Goal: Transaction & Acquisition: Book appointment/travel/reservation

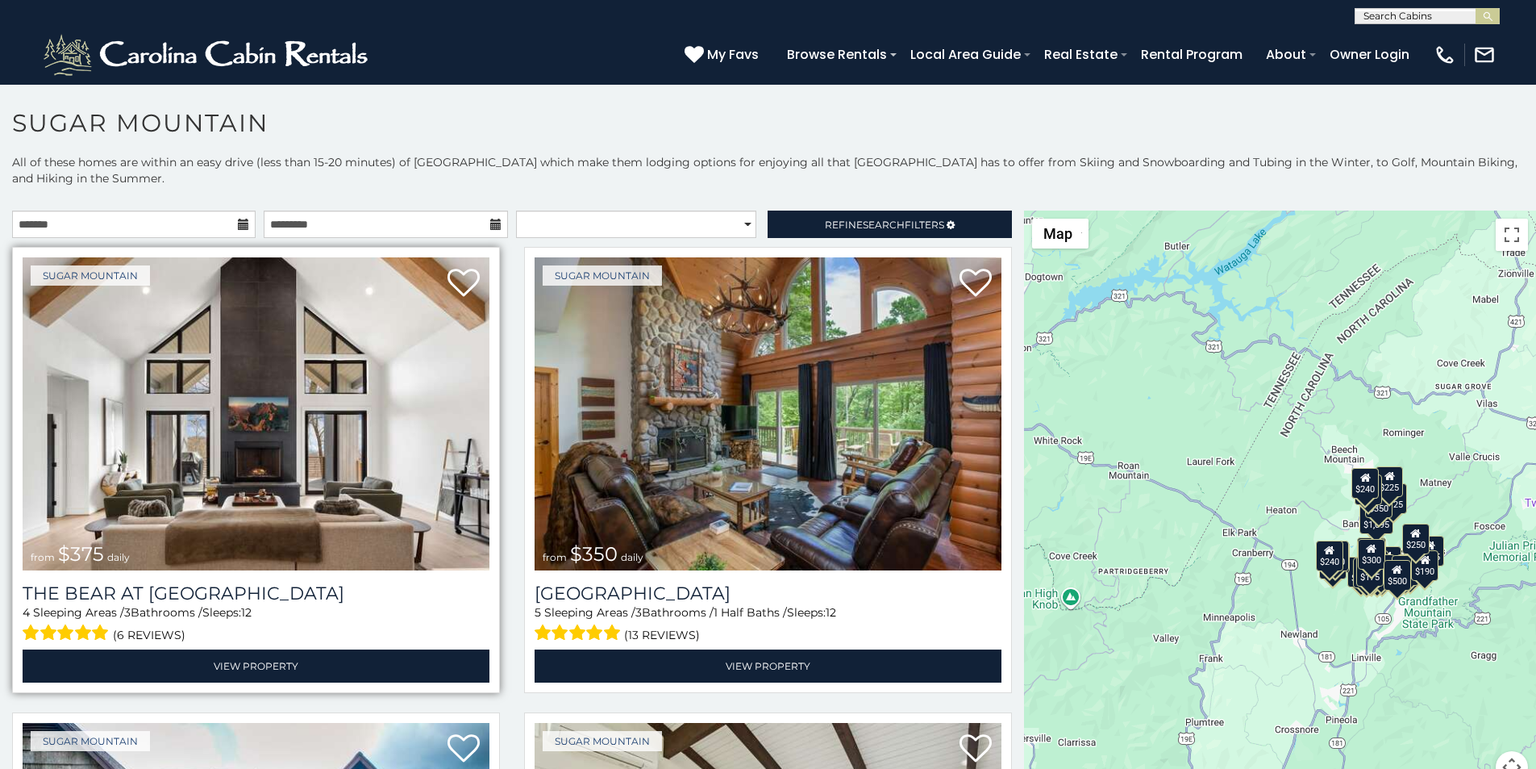
scroll to position [34, 0]
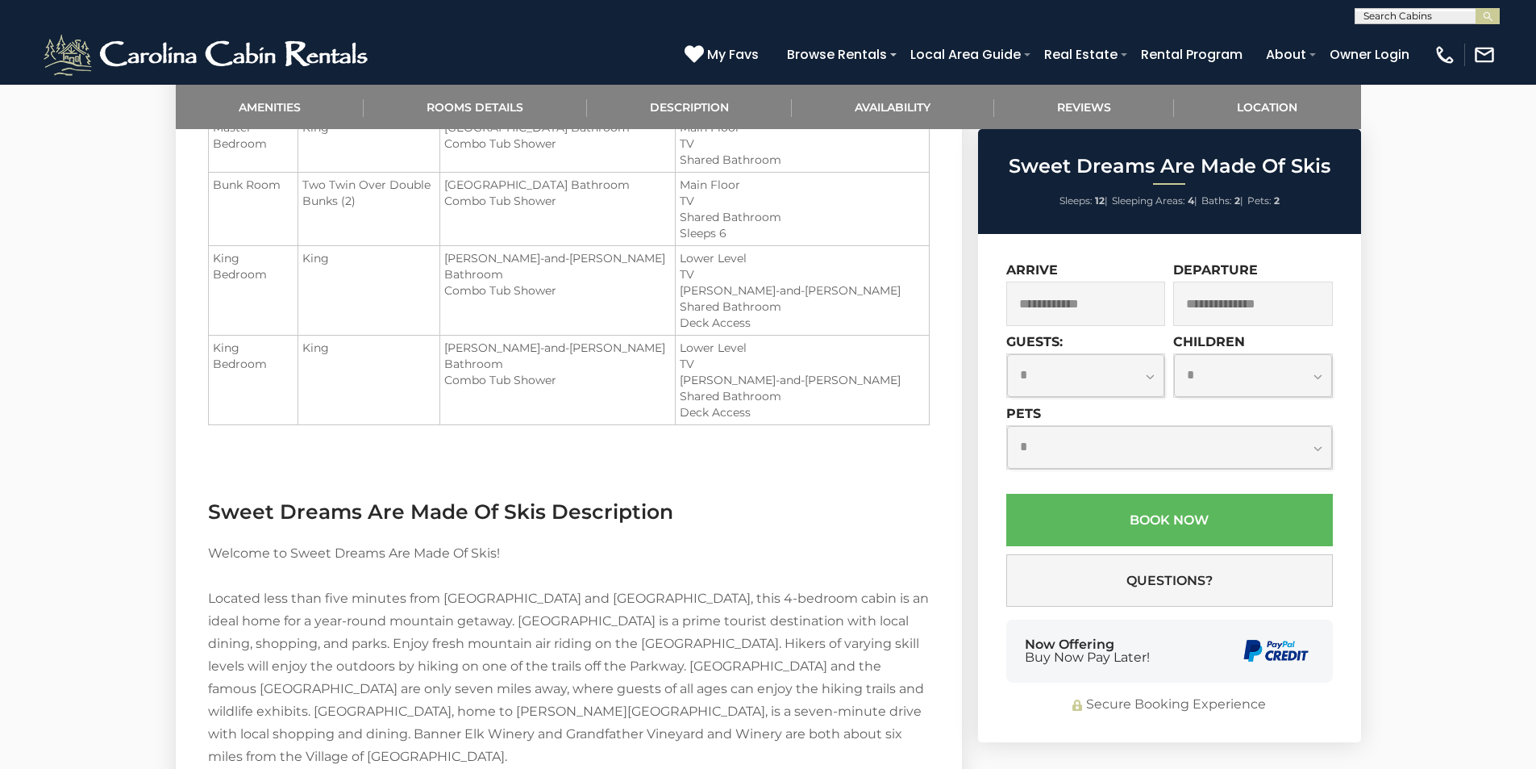
scroll to position [1453, 0]
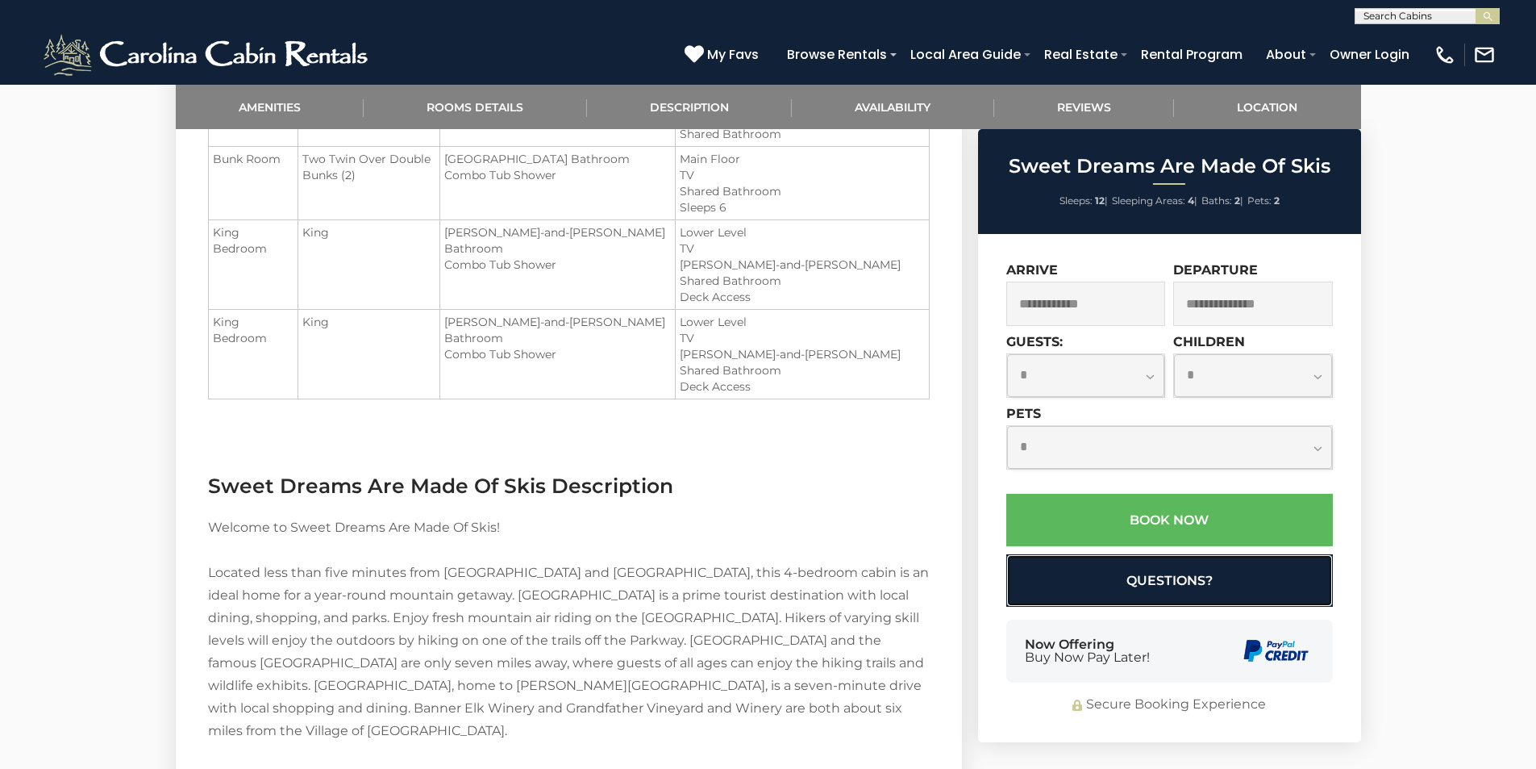
click at [1039, 574] on button "Questions?" at bounding box center [1169, 580] width 327 height 52
select select "*"
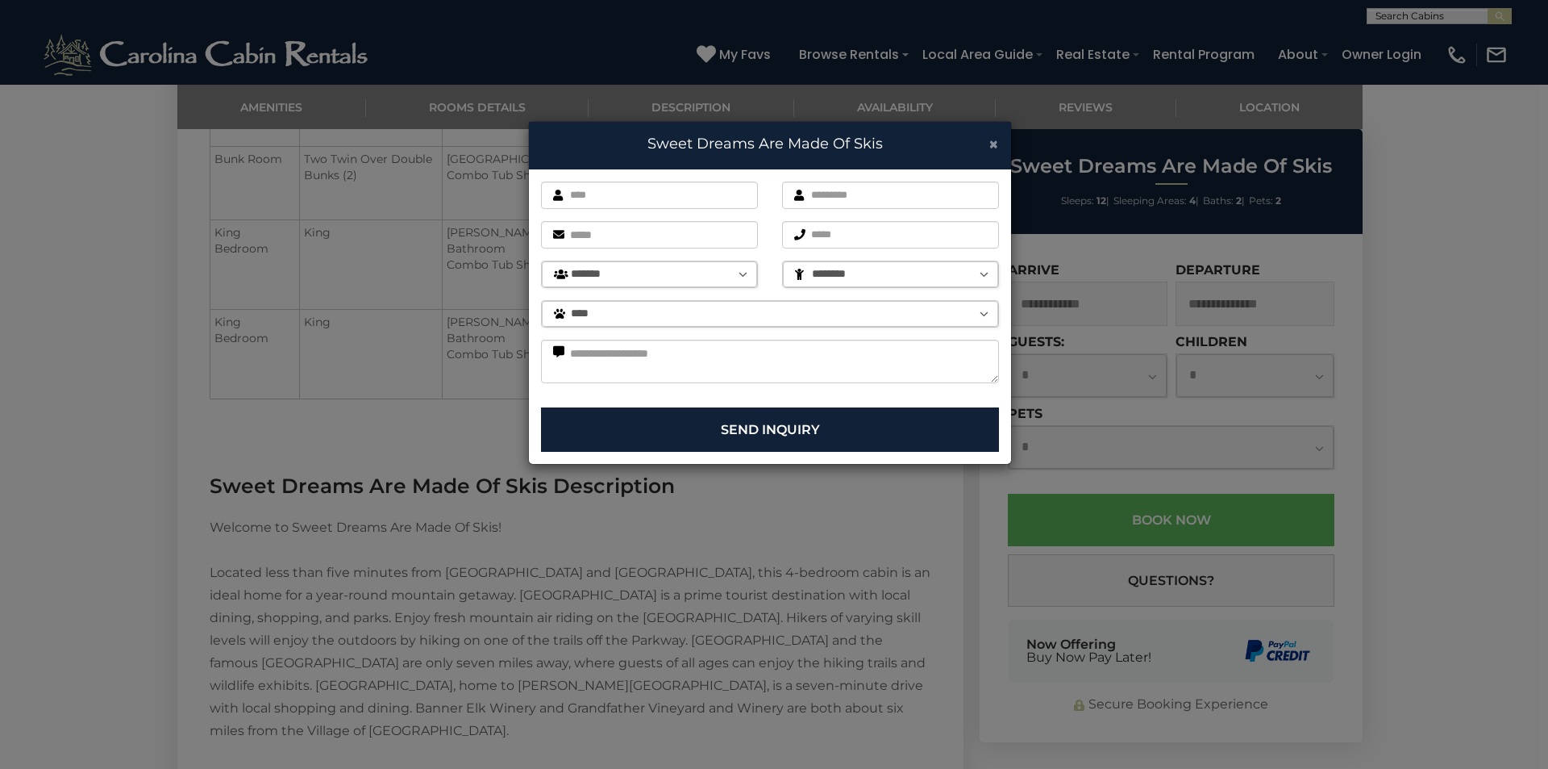
click at [991, 139] on span "×" at bounding box center [994, 144] width 10 height 20
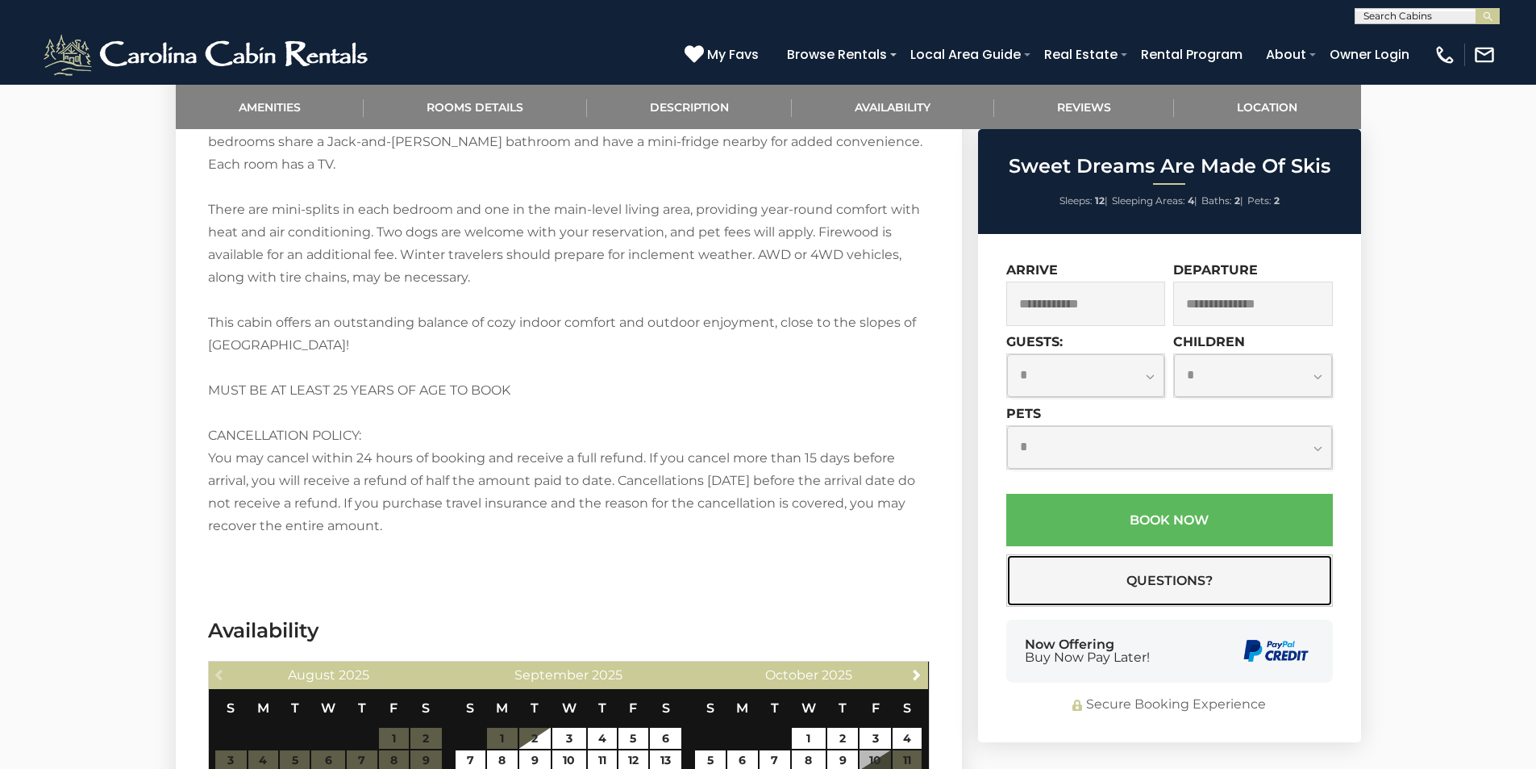
scroll to position [2293, 0]
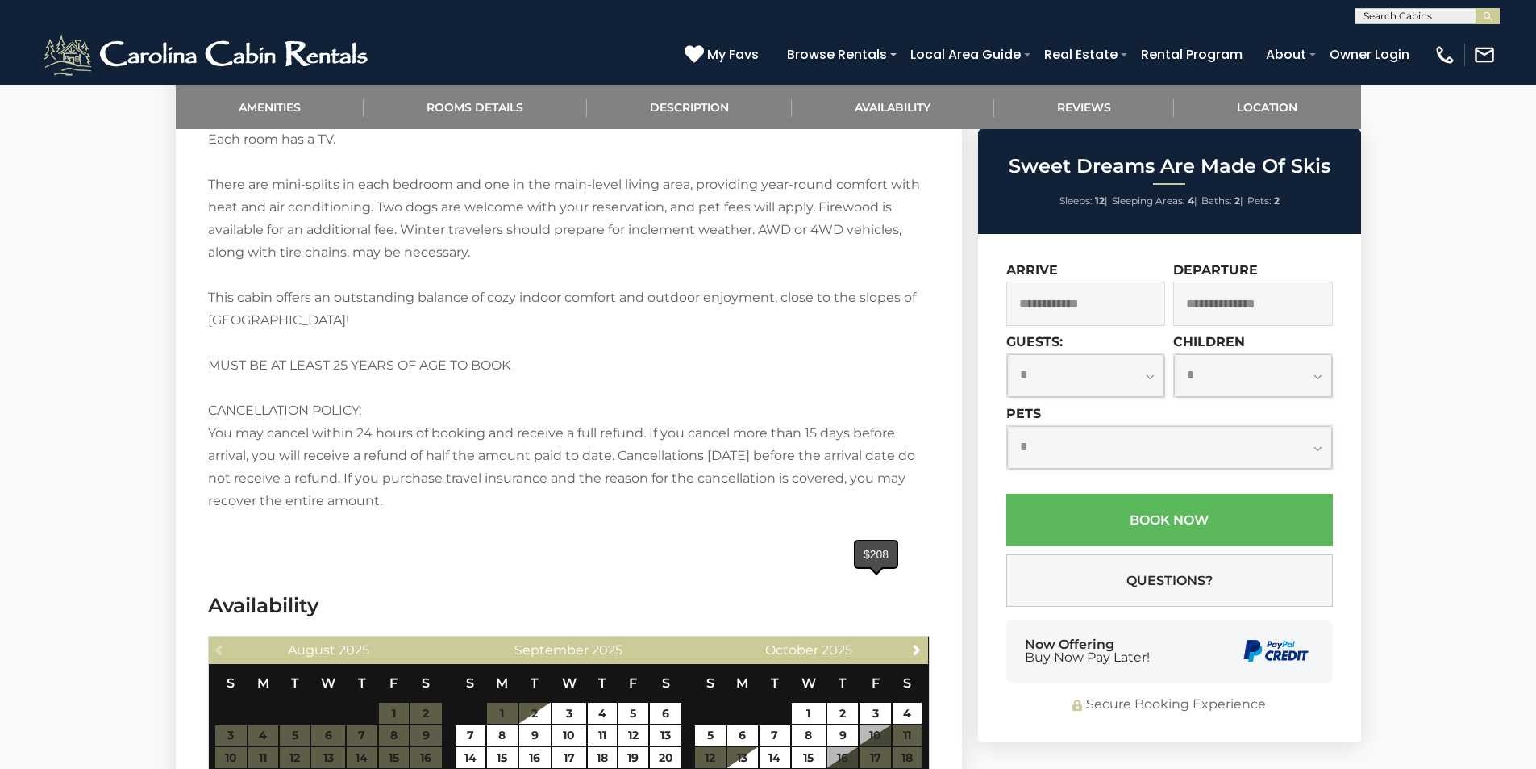
click at [864, 768] on link "24" at bounding box center [875, 779] width 31 height 21
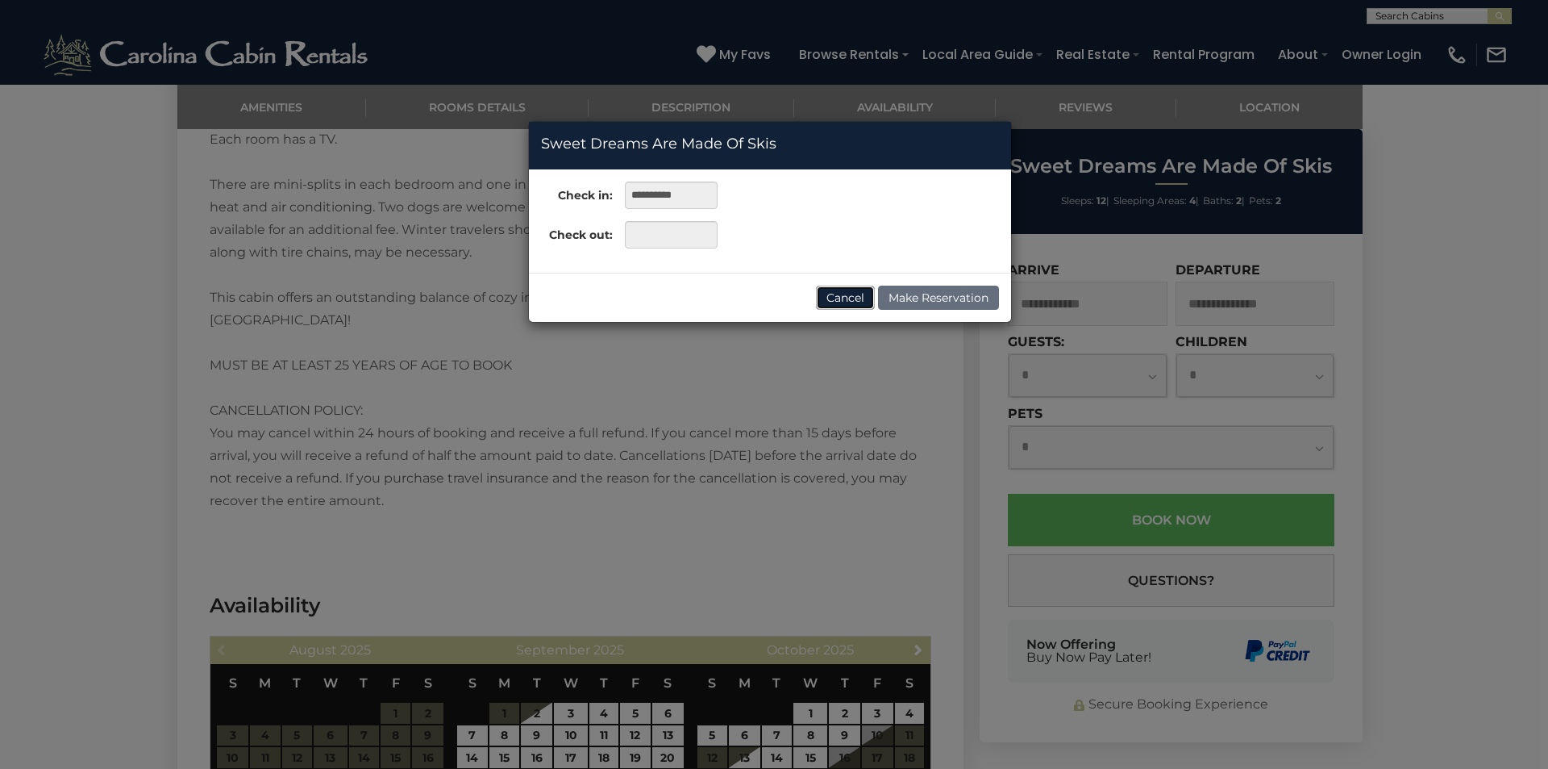
click at [851, 300] on button "Cancel" at bounding box center [845, 297] width 59 height 24
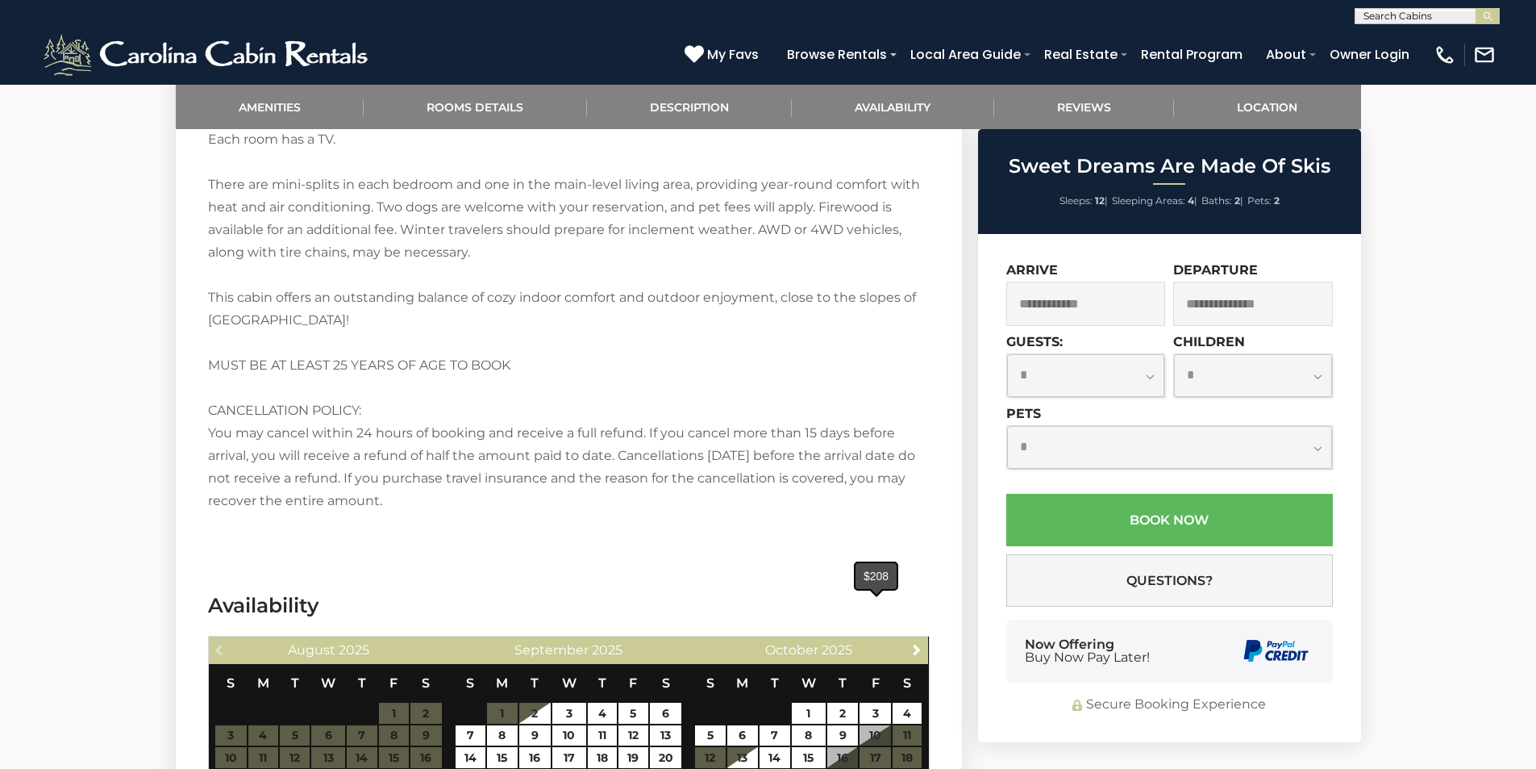
type input "**********"
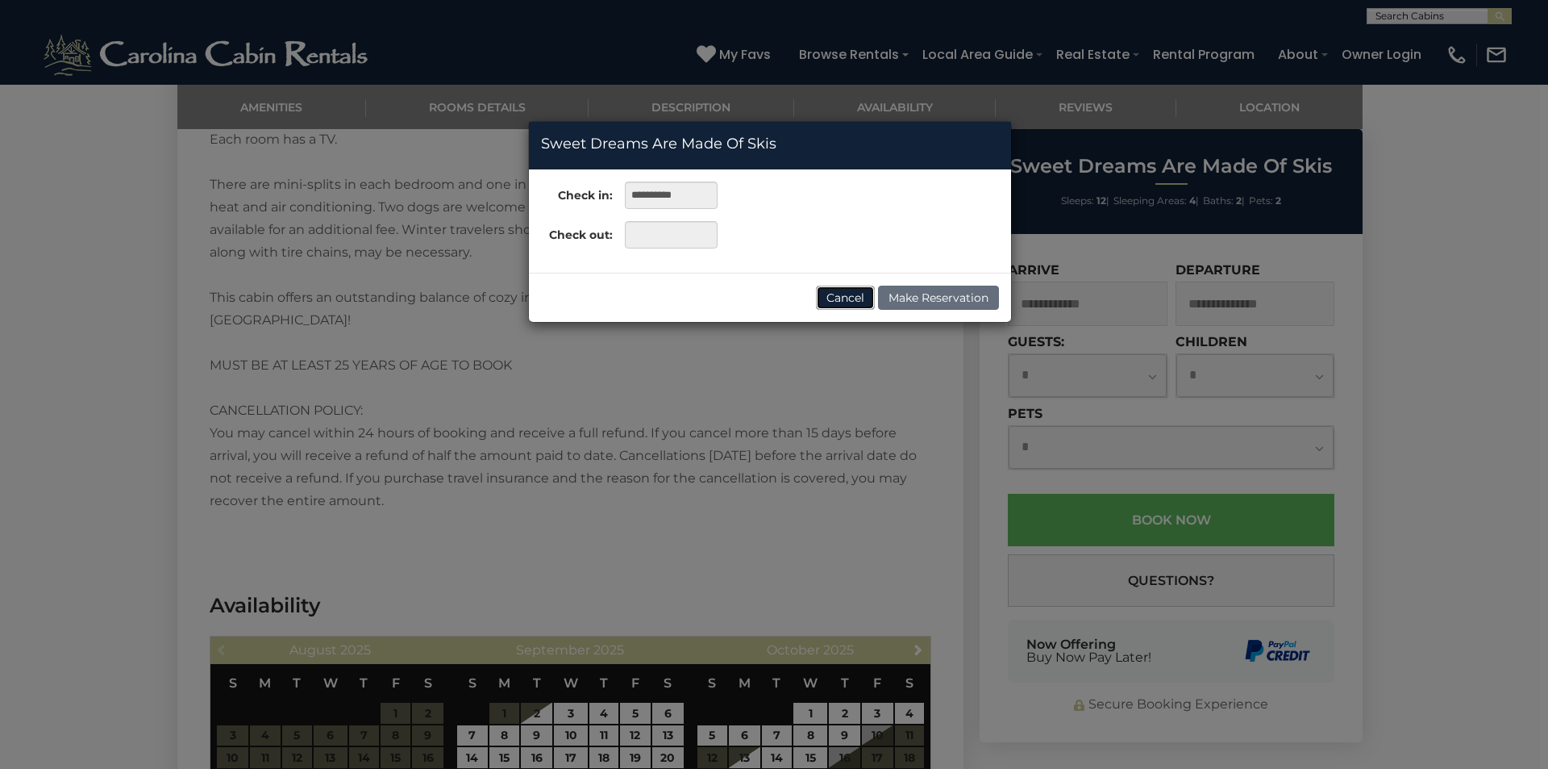
click at [846, 300] on button "Cancel" at bounding box center [845, 297] width 59 height 24
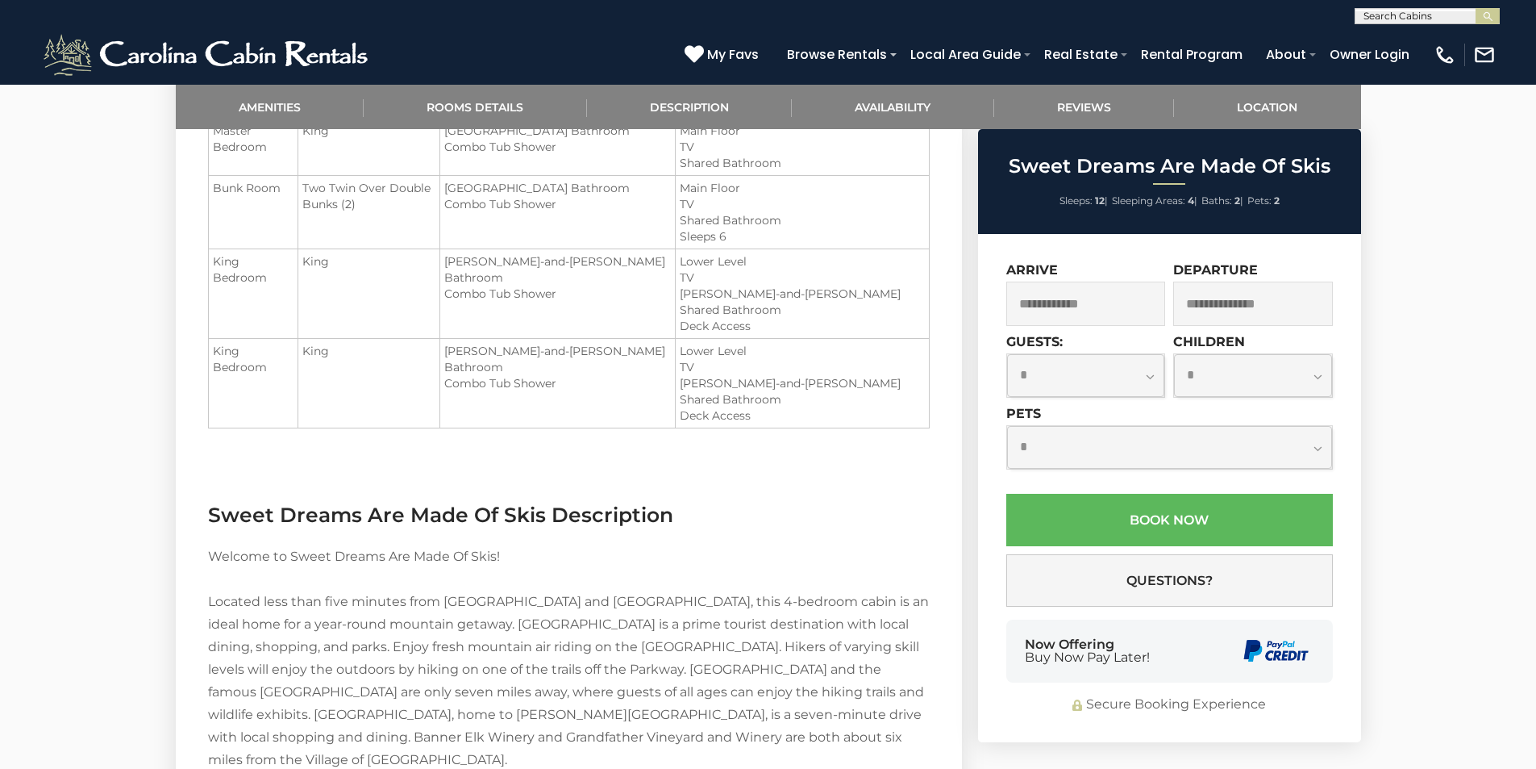
scroll to position [1419, 0]
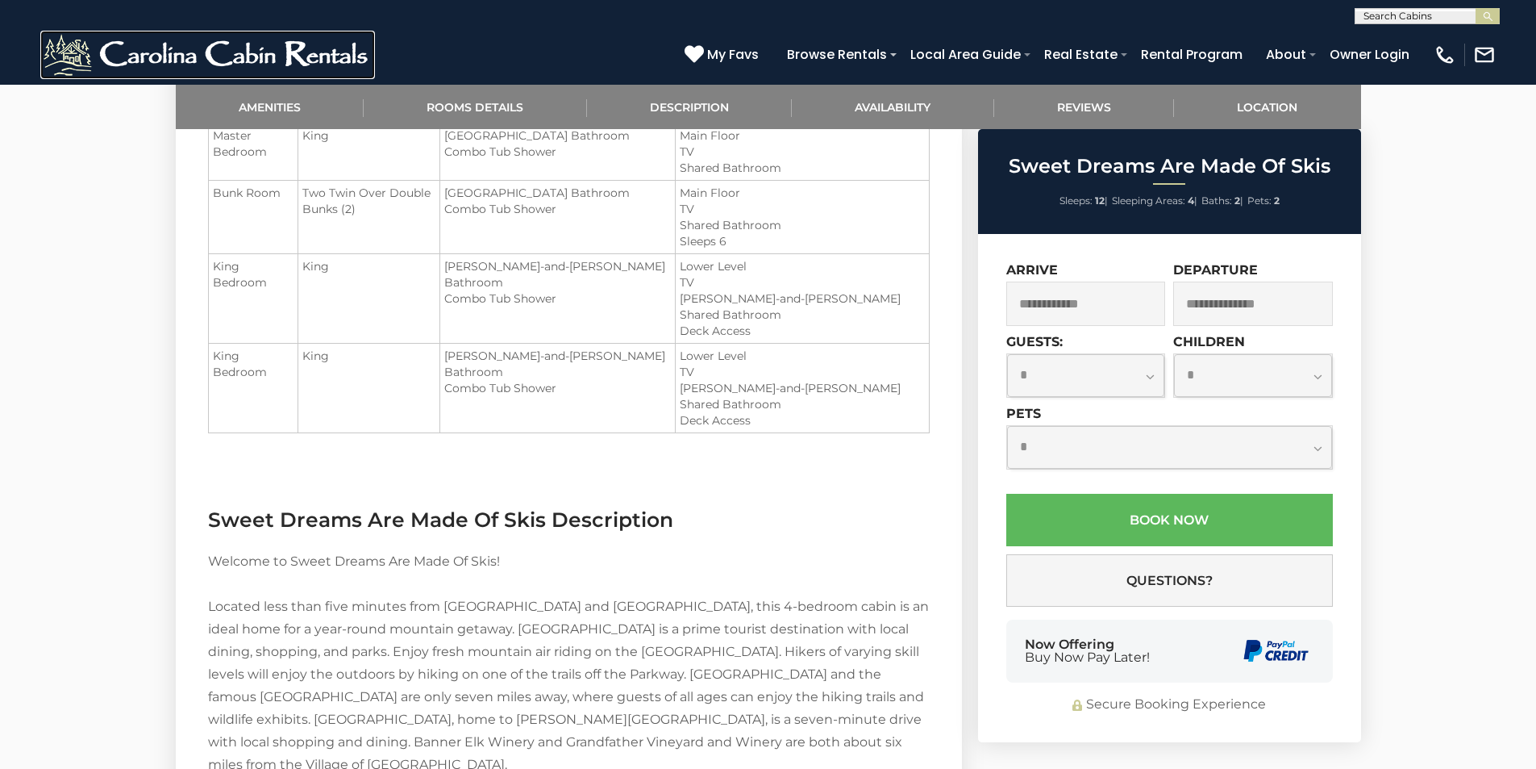
click at [46, 45] on img at bounding box center [207, 55] width 335 height 48
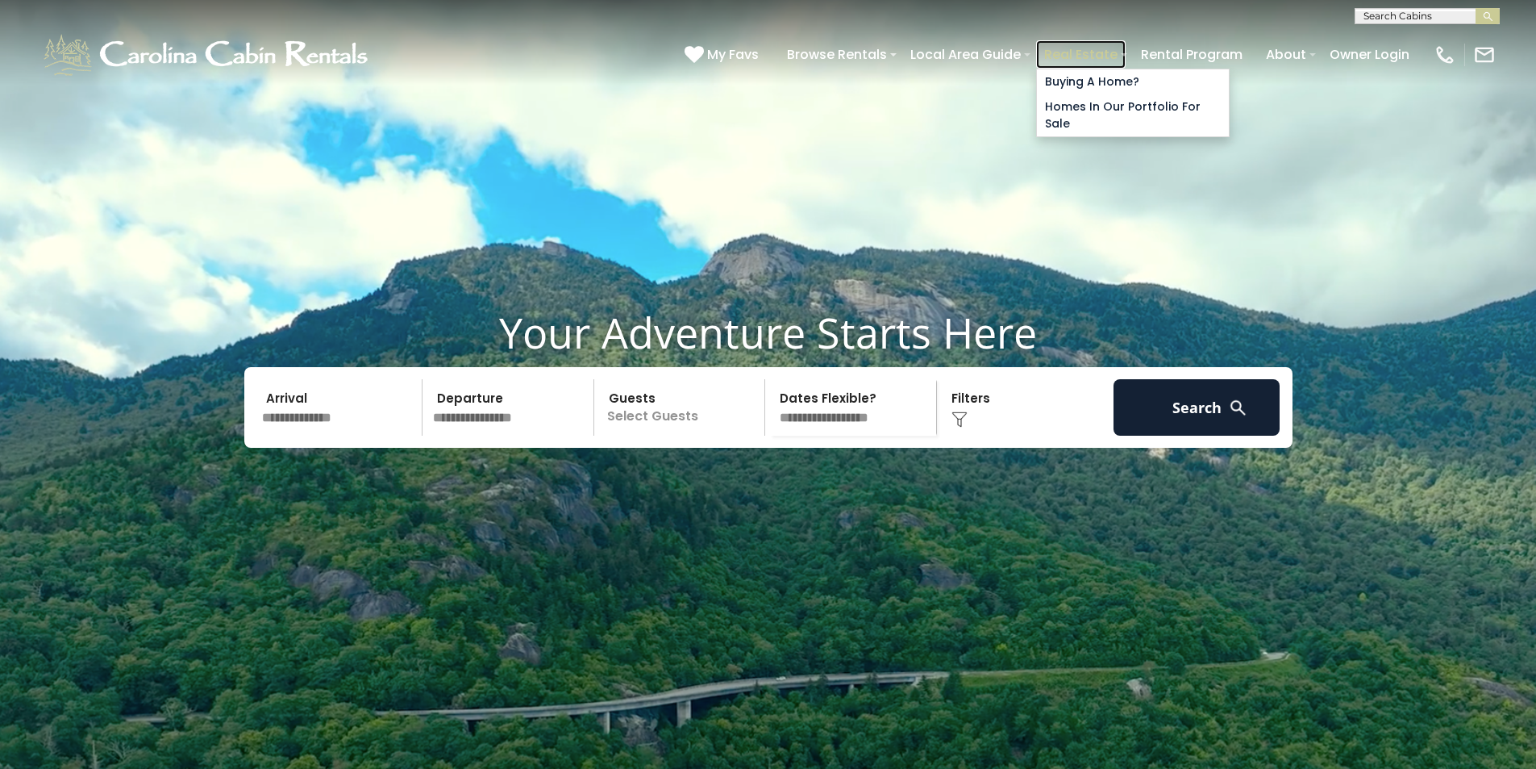
click at [1126, 46] on link "Real Estate" at bounding box center [1081, 54] width 90 height 28
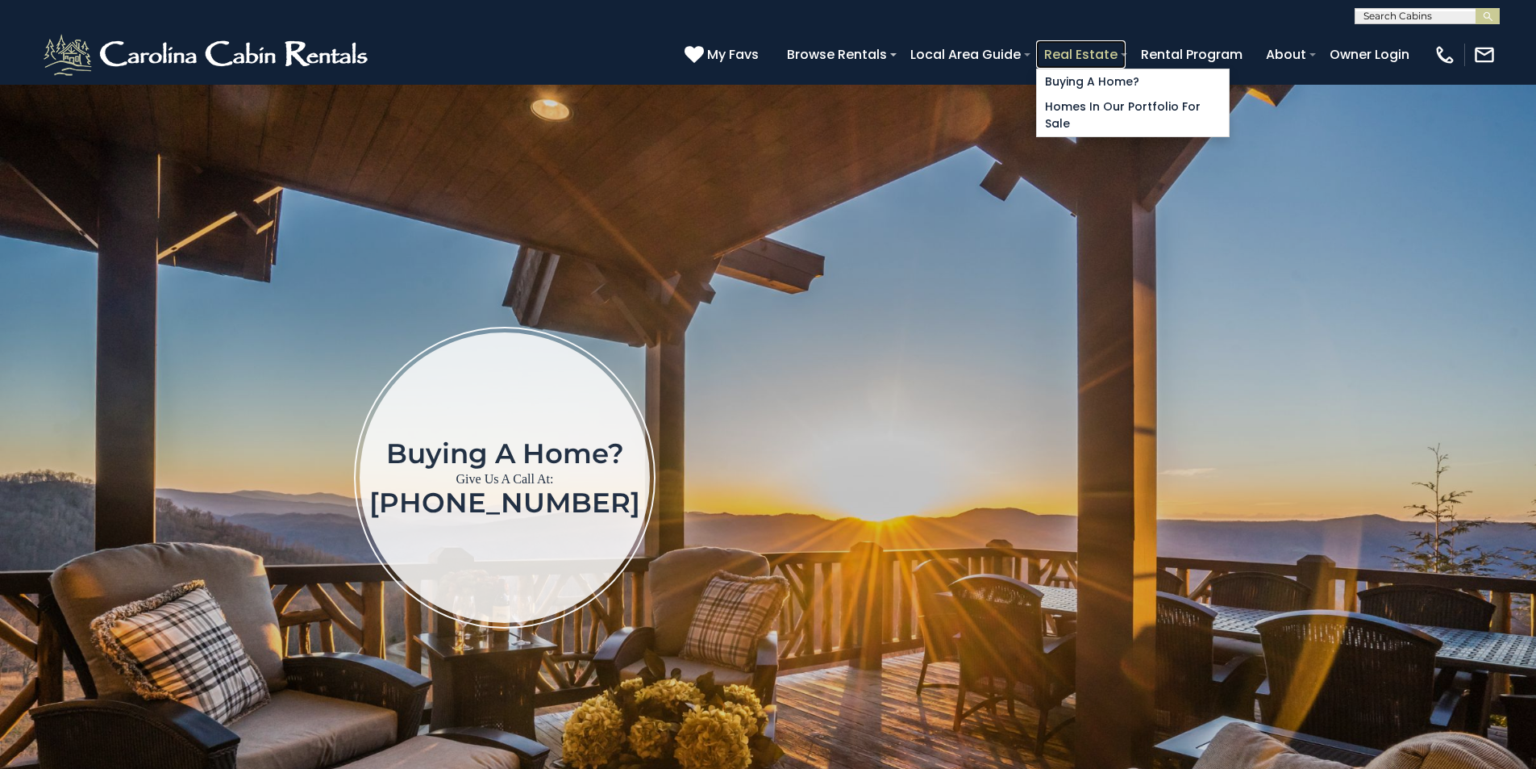
click at [1126, 44] on link "Real Estate" at bounding box center [1081, 54] width 90 height 28
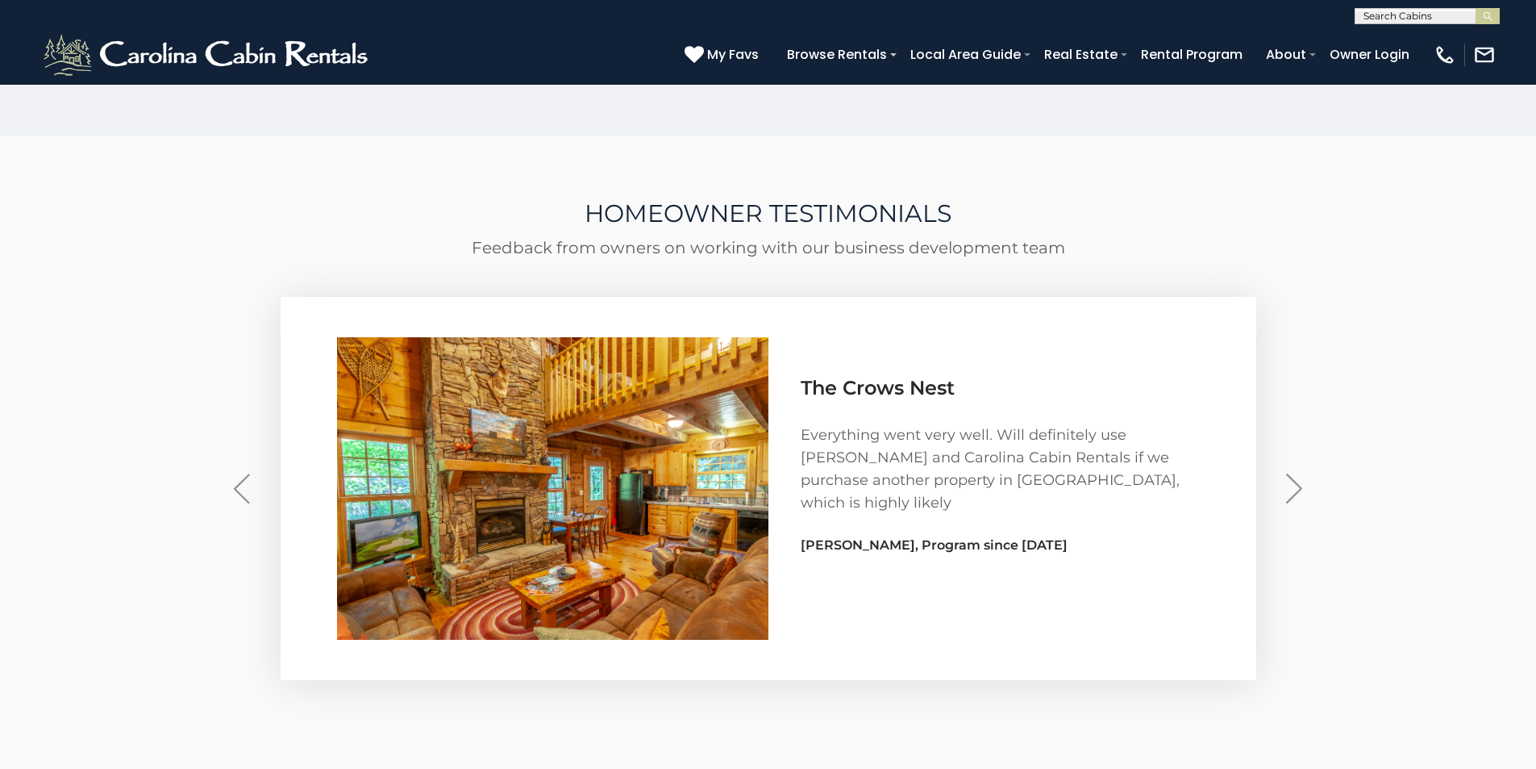
scroll to position [4704, 0]
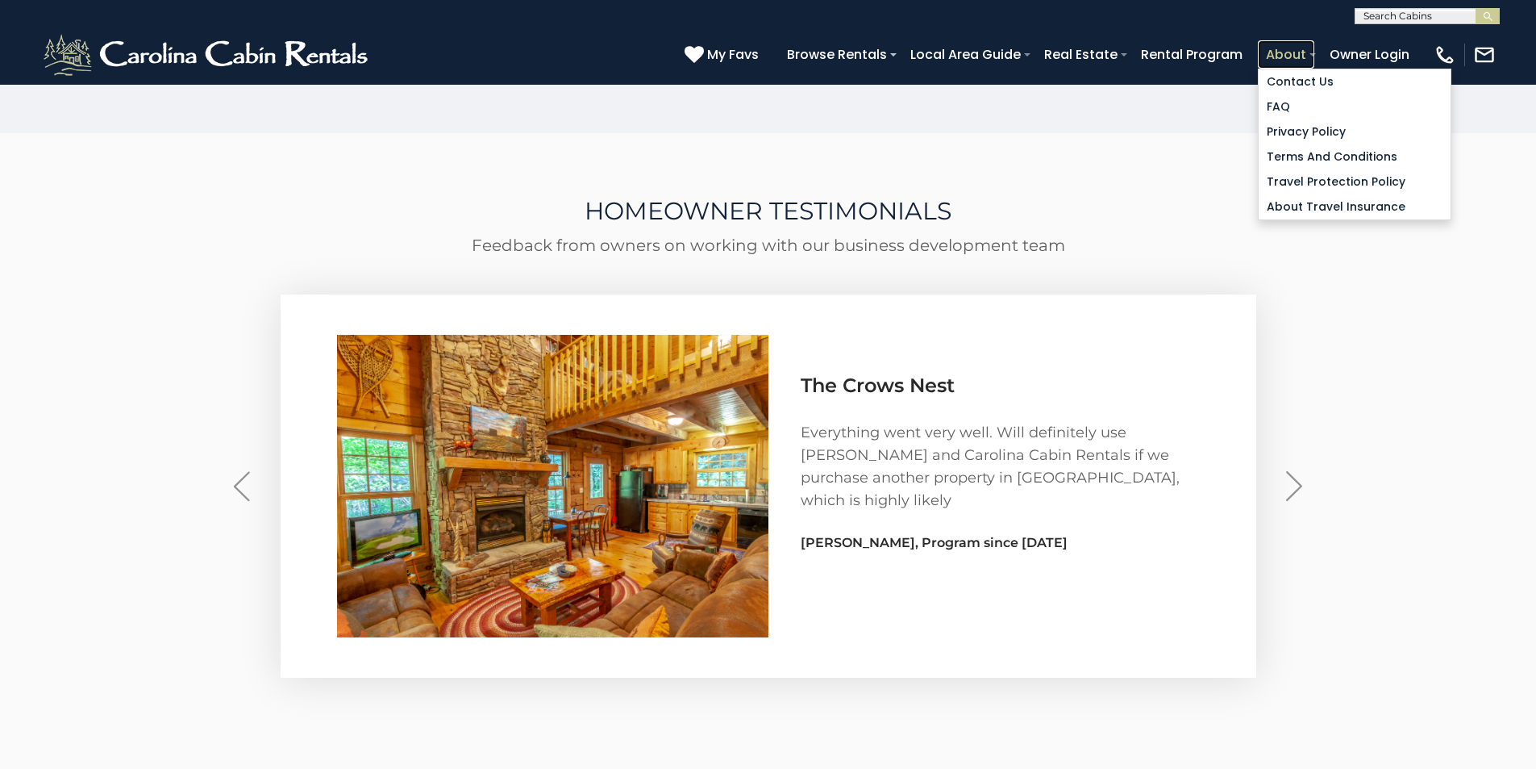
click at [1315, 48] on link "About" at bounding box center [1286, 54] width 56 height 28
